Goal: Check status: Check status

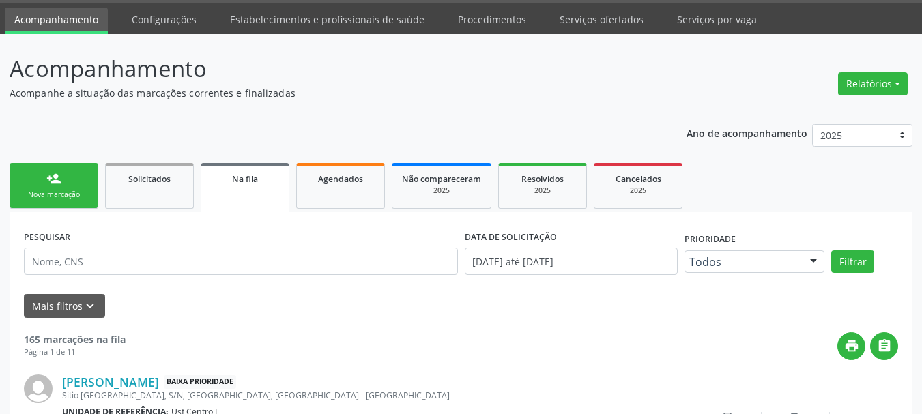
scroll to position [41, 0]
click at [585, 18] on link "Serviços ofertados" at bounding box center [601, 20] width 103 height 24
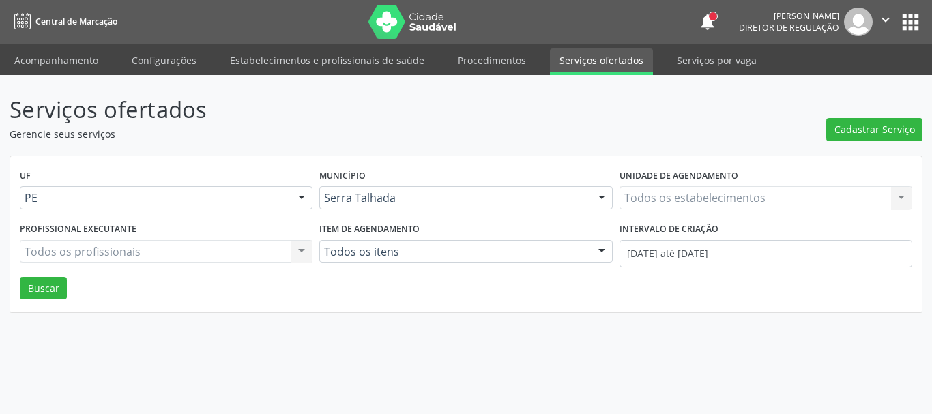
click at [668, 202] on div "Todos os estabelecimentos Todos os estabelecimentos Nenhum resultado encontrado…" at bounding box center [765, 197] width 293 height 23
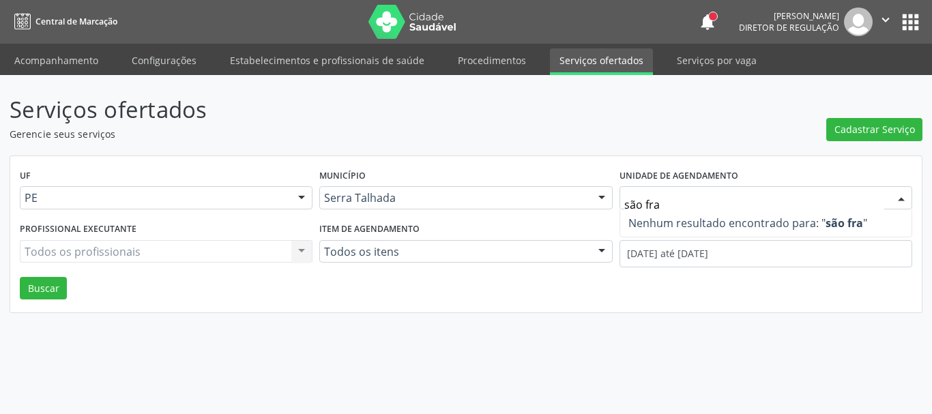
type input "são fra"
click at [673, 295] on div "UF PE PE Nenhum resultado encontrado para: " " Não há nenhuma opção para ser ex…" at bounding box center [465, 234] width 911 height 157
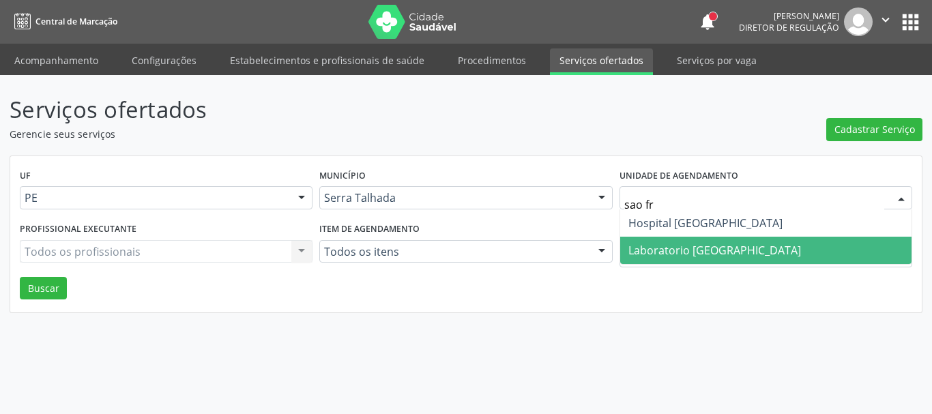
type input "sao fra"
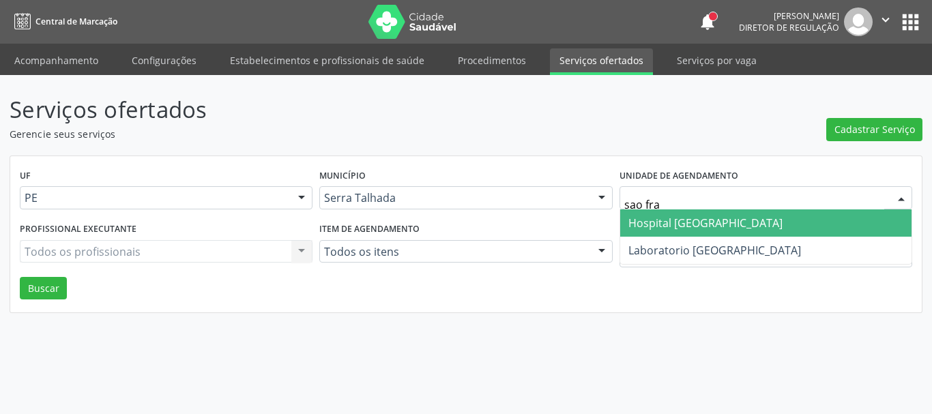
click at [706, 227] on span "Hospital [GEOGRAPHIC_DATA]" at bounding box center [705, 223] width 154 height 15
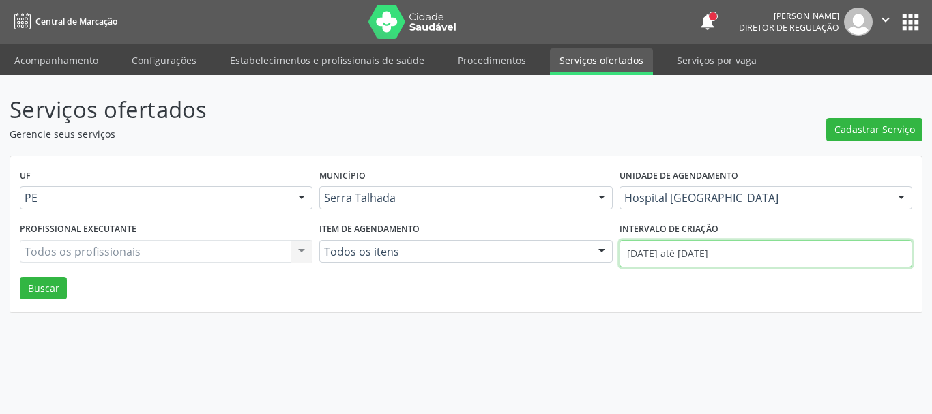
drag, startPoint x: 696, startPoint y: 249, endPoint x: 736, endPoint y: 245, distance: 39.8
click at [696, 249] on input "[DATE] até [DATE]" at bounding box center [765, 253] width 293 height 27
click at [671, 252] on input "[DATE] até [DATE]" at bounding box center [765, 253] width 293 height 27
click at [764, 254] on input "[DATE] até [DATE]" at bounding box center [765, 253] width 293 height 27
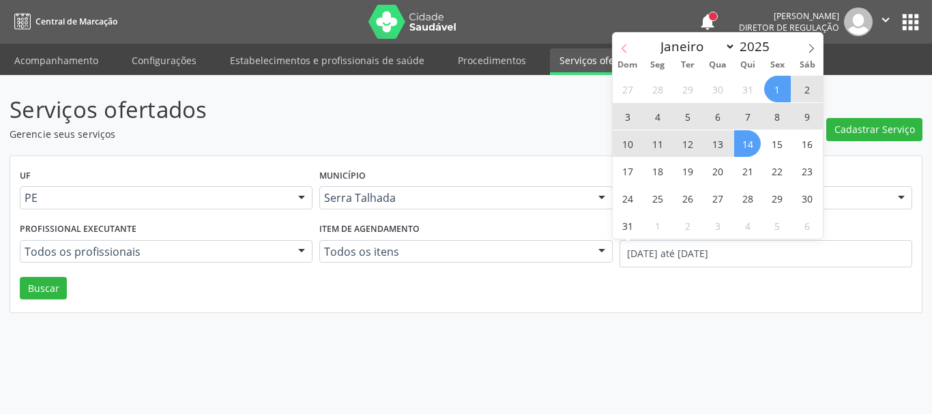
click at [626, 49] on icon at bounding box center [624, 49] width 10 height 10
select select "6"
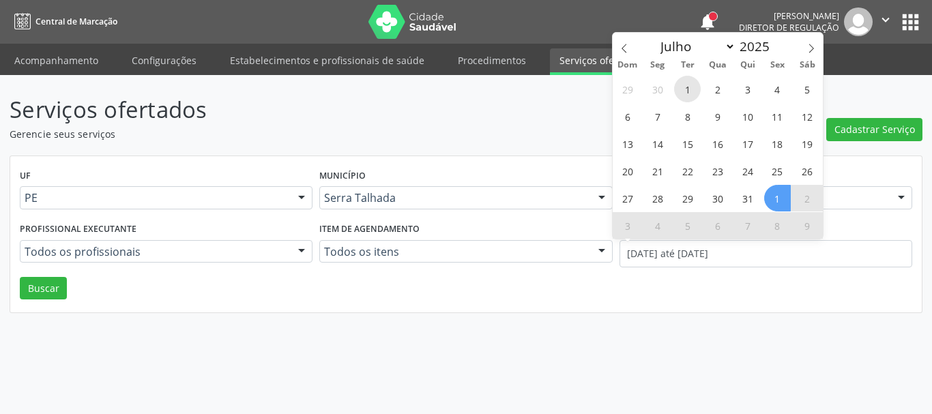
click at [686, 94] on span "1" at bounding box center [687, 89] width 27 height 27
type input "[DATE]"
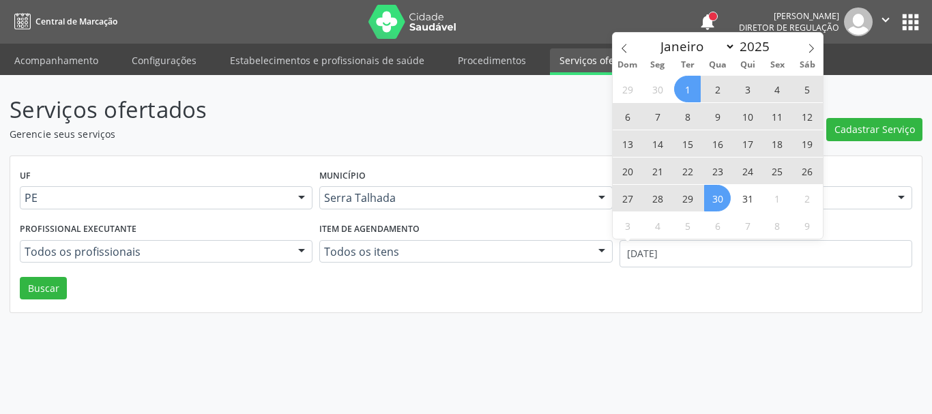
click at [720, 203] on span "30" at bounding box center [717, 198] width 27 height 27
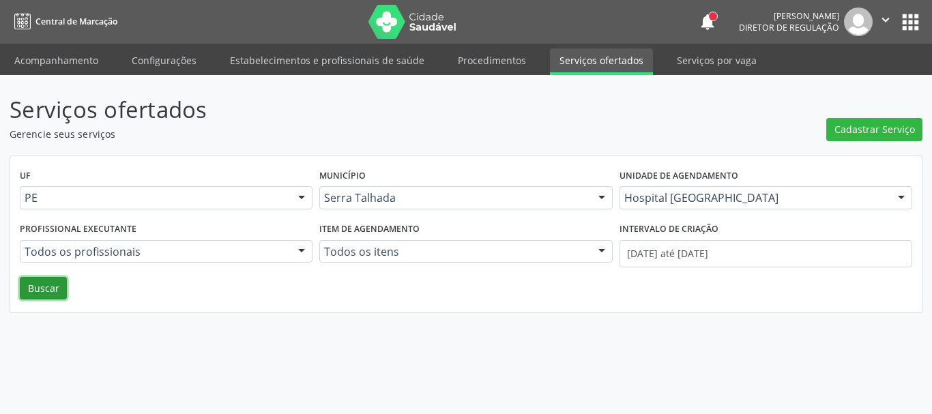
click at [43, 291] on button "Buscar" at bounding box center [43, 288] width 47 height 23
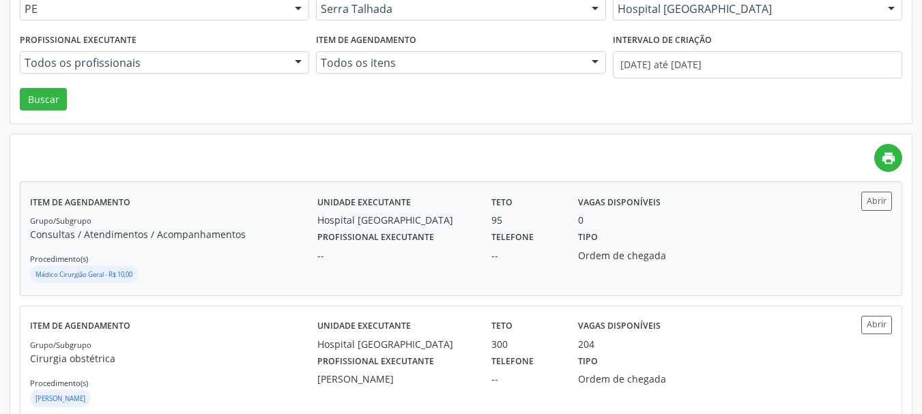
scroll to position [205, 0]
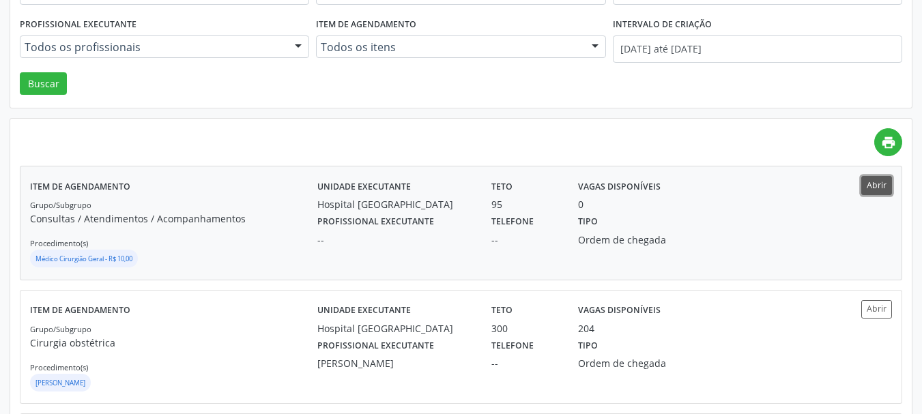
click at [883, 186] on button "Abrir" at bounding box center [876, 185] width 31 height 18
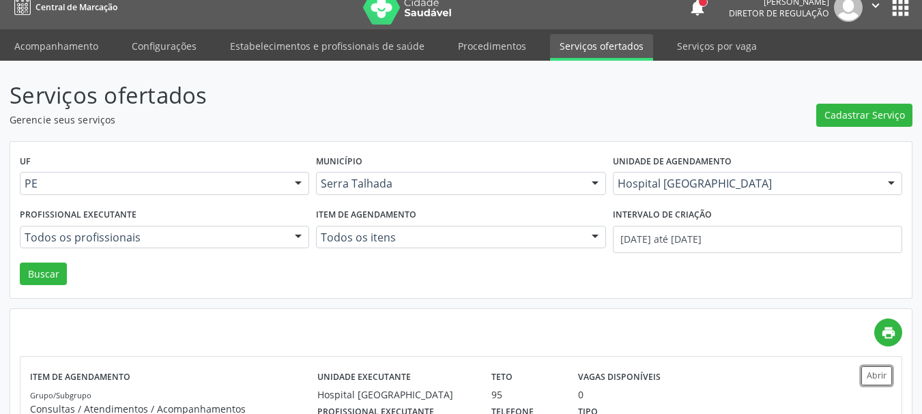
scroll to position [0, 0]
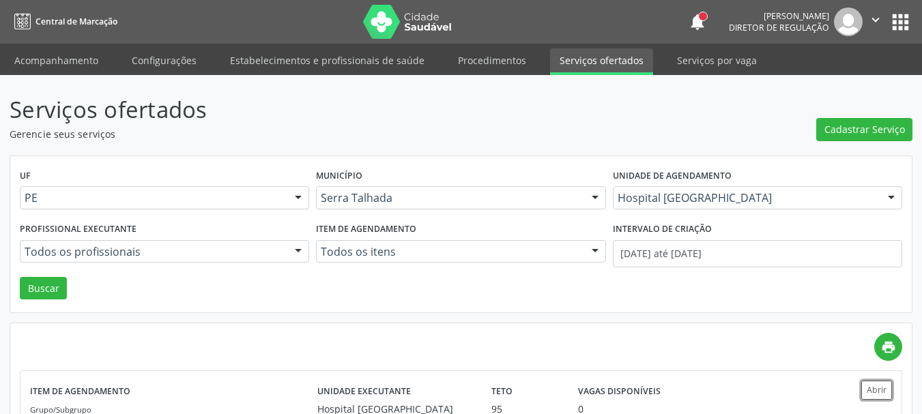
click at [875, 20] on icon "" at bounding box center [875, 19] width 15 height 15
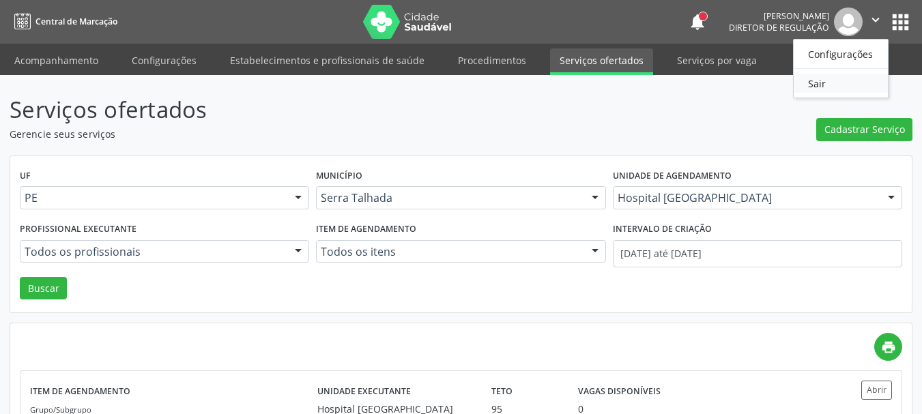
click at [842, 88] on link "Sair" at bounding box center [840, 83] width 94 height 19
